Goal: Find specific page/section: Find specific page/section

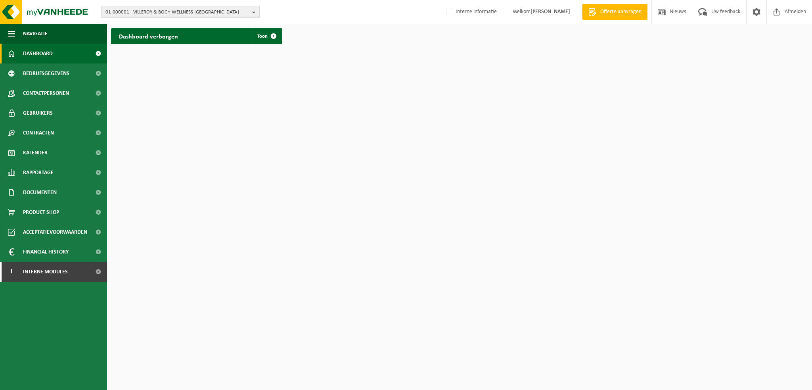
click at [252, 13] on b "button" at bounding box center [255, 11] width 7 height 11
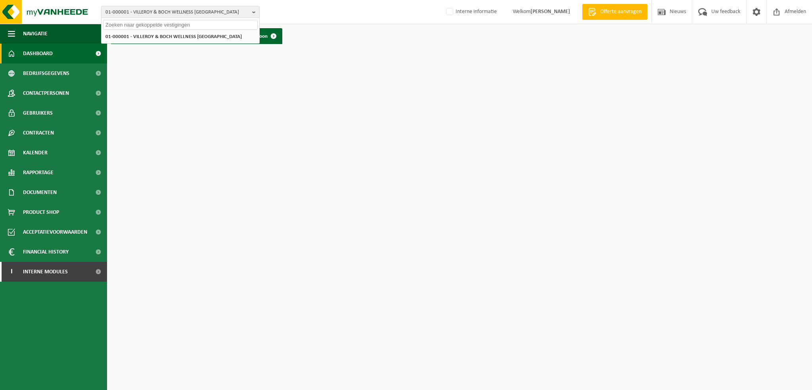
click at [206, 22] on input "text" at bounding box center [180, 25] width 155 height 10
drag, startPoint x: 162, startPoint y: 23, endPoint x: 131, endPoint y: 24, distance: 31.3
click at [130, 24] on input "[PERSON_NAME]*geluwe*" at bounding box center [180, 25] width 155 height 10
click at [131, 23] on input "vanheede*environmental logistics [GEOGRAPHIC_DATA]" at bounding box center [180, 25] width 155 height 10
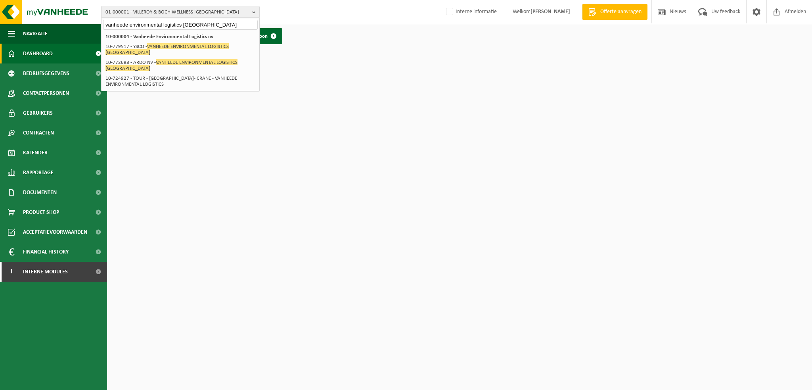
click at [196, 27] on input "vanheede environmental logistics [GEOGRAPHIC_DATA]" at bounding box center [180, 25] width 155 height 10
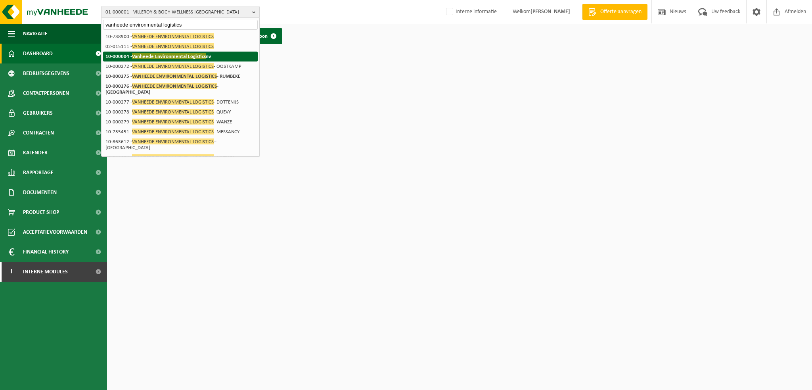
type input "vanheede environmental logistics"
click at [160, 53] on span "Vanheede Environmental Logistics" at bounding box center [169, 56] width 74 height 6
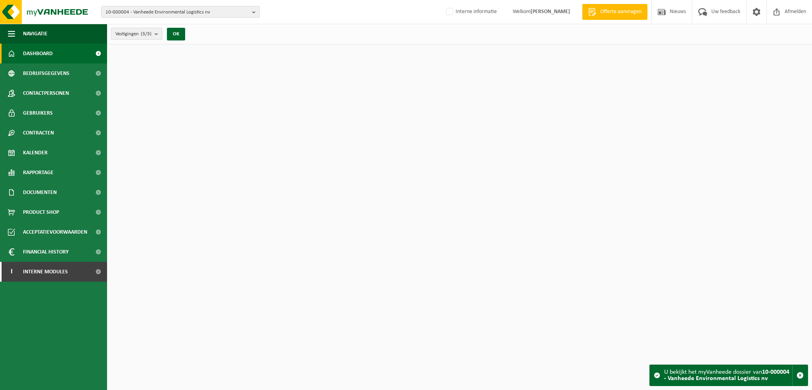
click at [158, 36] on b "submit" at bounding box center [158, 33] width 7 height 11
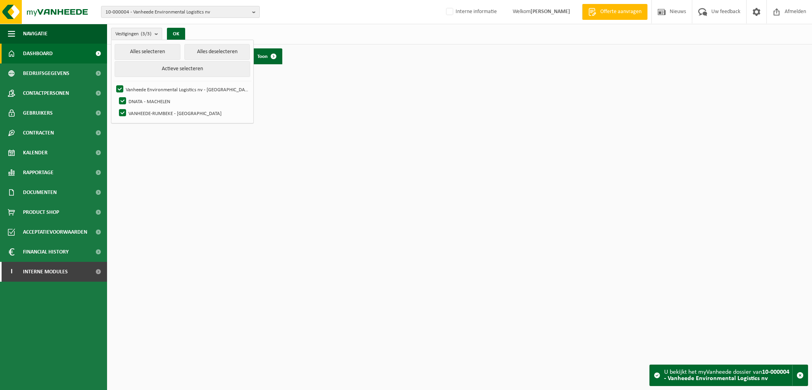
click at [227, 7] on span "10-000004 - Vanheede Environmental Logistics nv" at bounding box center [176, 12] width 143 height 12
click at [207, 22] on input "text" at bounding box center [180, 25] width 155 height 10
click at [161, 24] on input "text" at bounding box center [180, 25] width 155 height 10
click at [300, 119] on html "10-000004 - Vanheede Environmental Logistics nv 10-000004 - Vanheede Environmen…" at bounding box center [406, 195] width 812 height 390
drag, startPoint x: 268, startPoint y: 99, endPoint x: 265, endPoint y: 93, distance: 6.0
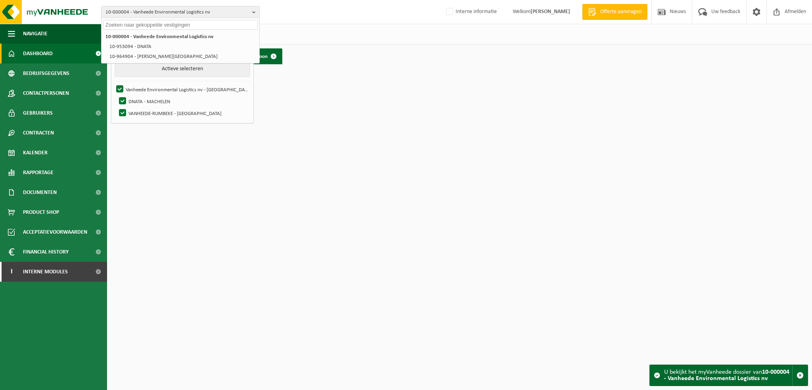
click at [268, 98] on html "10-000004 - Vanheede Environmental Logistics nv 10-000004 - Vanheede Environmen…" at bounding box center [406, 195] width 812 height 390
click at [298, 29] on div "Vestigingen (3/3) Alles selecteren Alles deselecteren Actieve selecteren Vanhee…" at bounding box center [459, 34] width 705 height 21
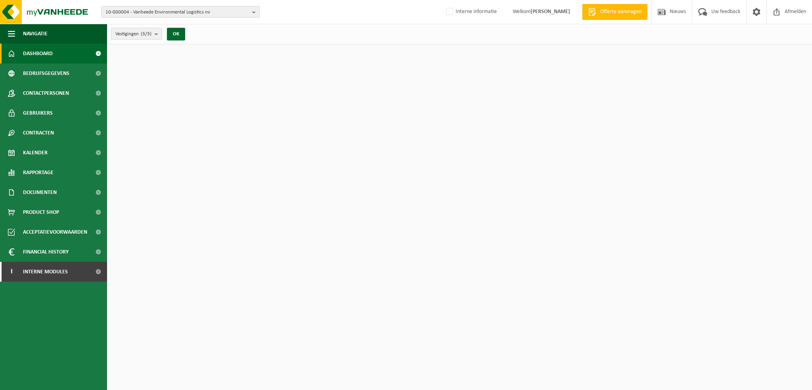
click at [153, 15] on span "10-000004 - Vanheede Environmental Logistics nv" at bounding box center [176, 12] width 143 height 12
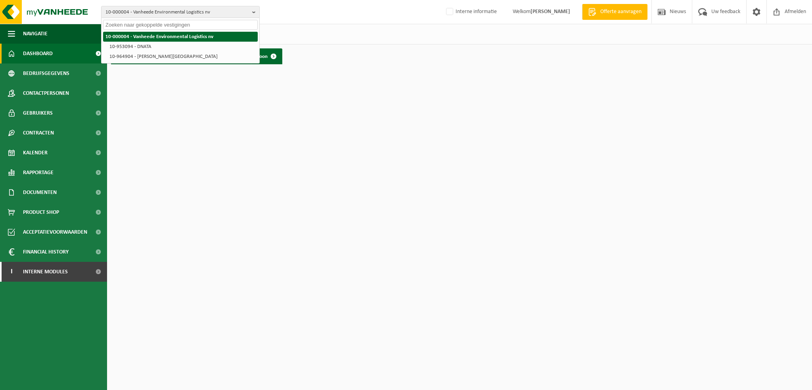
click at [157, 34] on strong "10-000004 - Vanheede Environmental Logistics nv" at bounding box center [159, 36] width 108 height 5
click at [157, 23] on input "text" at bounding box center [180, 25] width 155 height 10
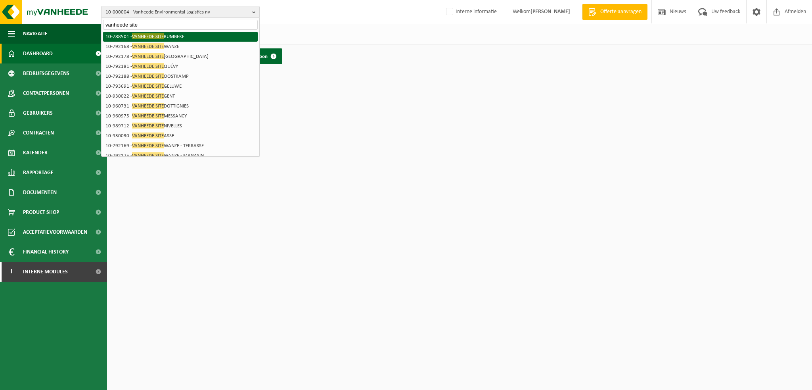
type input "vanheede site"
click at [178, 36] on li "10-788501 - VANHEEDE SITE RUMBEKE" at bounding box center [180, 37] width 155 height 10
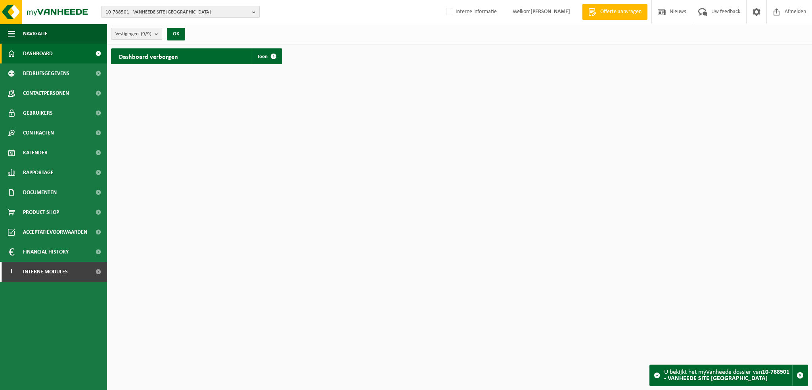
click at [158, 36] on b "submit" at bounding box center [158, 33] width 7 height 11
